Goal: Check status: Check status

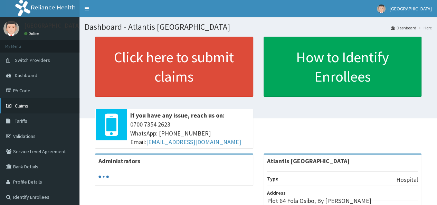
click at [26, 110] on link "Claims" at bounding box center [39, 105] width 79 height 15
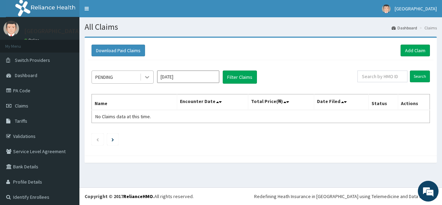
click at [149, 79] on icon at bounding box center [147, 77] width 7 height 7
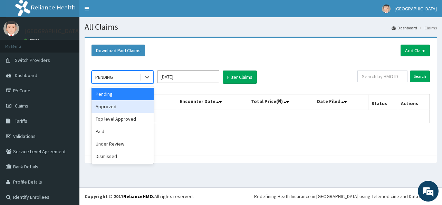
click at [113, 107] on div "Approved" at bounding box center [123, 106] width 62 height 12
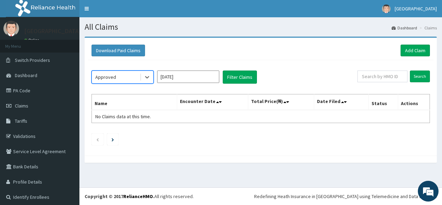
click at [196, 76] on input "[DATE]" at bounding box center [188, 77] width 62 height 12
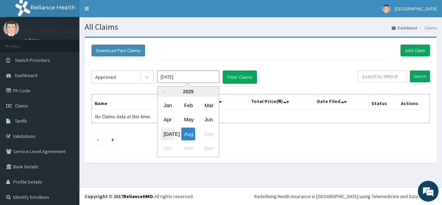
click at [166, 133] on div "[DATE]" at bounding box center [168, 134] width 14 height 13
type input "[DATE]"
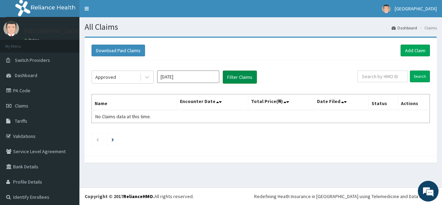
click at [252, 74] on button "Filter Claims" at bounding box center [240, 77] width 34 height 13
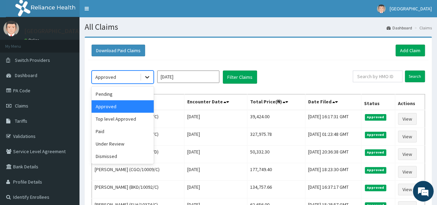
click at [146, 76] on icon at bounding box center [147, 77] width 4 height 2
click at [120, 130] on div "Paid" at bounding box center [123, 131] width 62 height 12
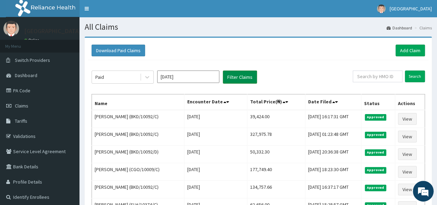
click at [236, 74] on button "Filter Claims" at bounding box center [240, 77] width 34 height 13
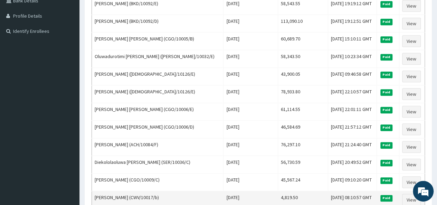
scroll to position [164, 0]
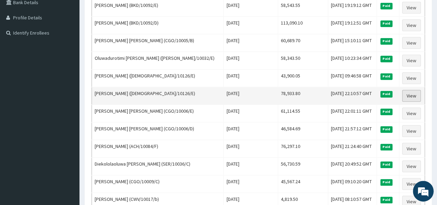
click at [409, 94] on link "View" at bounding box center [411, 96] width 19 height 12
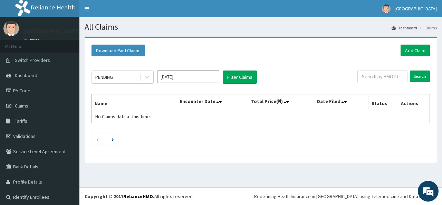
click at [193, 81] on input "[DATE]" at bounding box center [188, 77] width 62 height 12
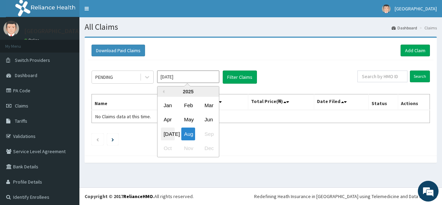
click at [167, 131] on div "[DATE]" at bounding box center [168, 134] width 14 height 13
type input "[DATE]"
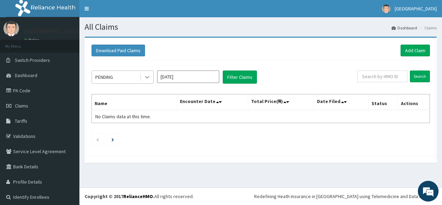
click at [149, 77] on icon at bounding box center [147, 77] width 7 height 7
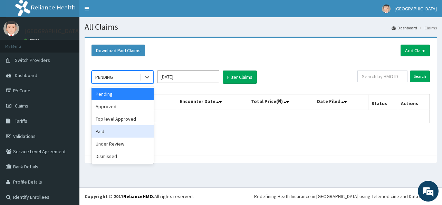
click at [112, 130] on div "Paid" at bounding box center [123, 131] width 62 height 12
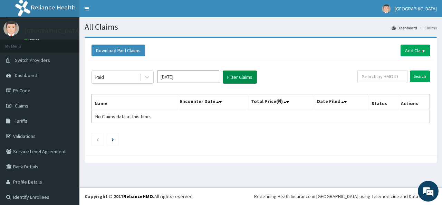
click at [233, 79] on button "Filter Claims" at bounding box center [240, 77] width 34 height 13
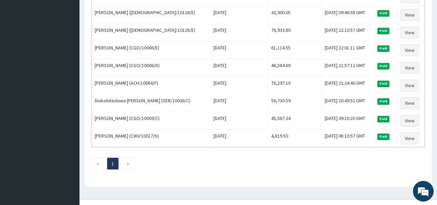
scroll to position [233, 0]
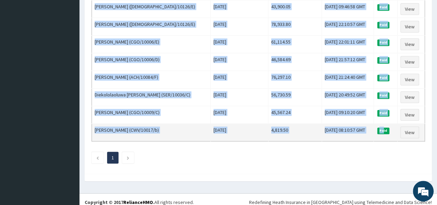
drag, startPoint x: 95, startPoint y: 46, endPoint x: 383, endPoint y: 120, distance: 297.4
click at [388, 122] on tbody "Ahmed Alkazim (CGO/10009/C) Sat Jul 26 2025 42,240.00 Fri, 01 Aug 2025 21:20:39…" at bounding box center [258, 9] width 333 height 265
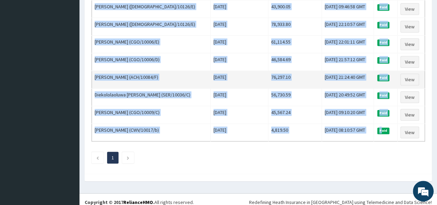
copy tbody "Ahmed Alkazim (CGO/10009/C) Sat Jul 26 2025 42,240.00 Fri, 01 Aug 2025 21:20:39…"
